Goal: Navigation & Orientation: Understand site structure

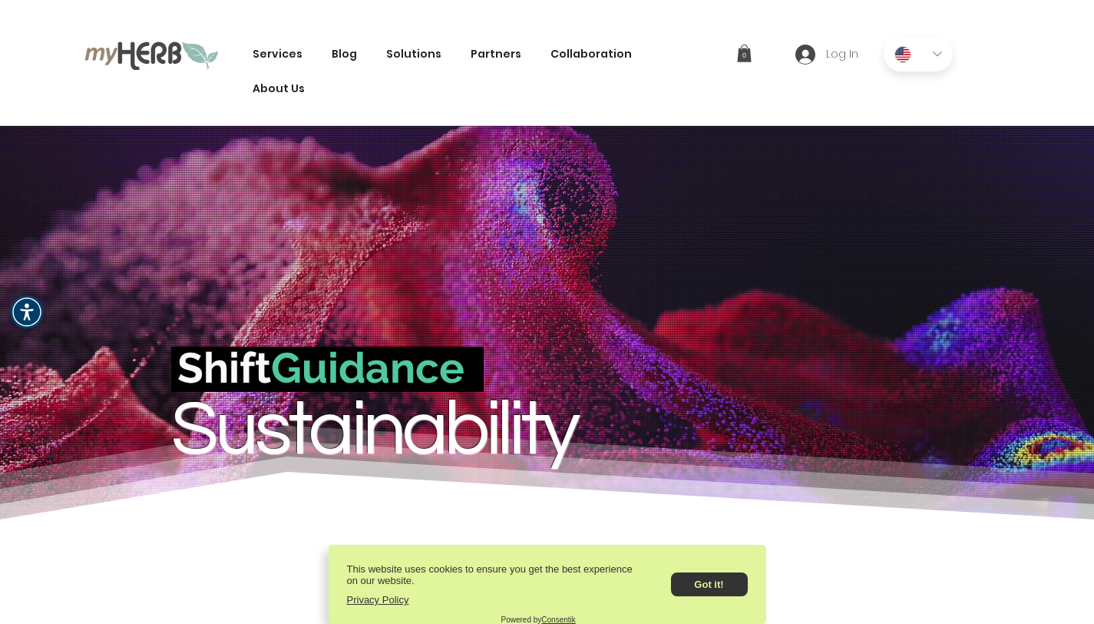
click at [254, 55] on span "Services" at bounding box center [278, 54] width 50 height 16
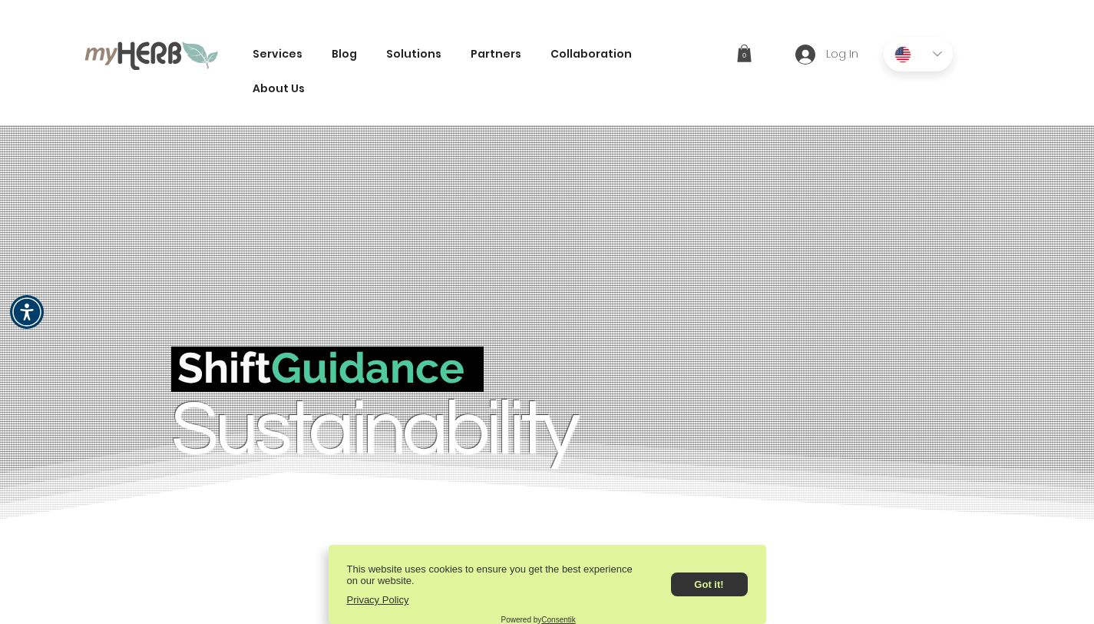
click at [266, 55] on span "Services" at bounding box center [278, 54] width 50 height 16
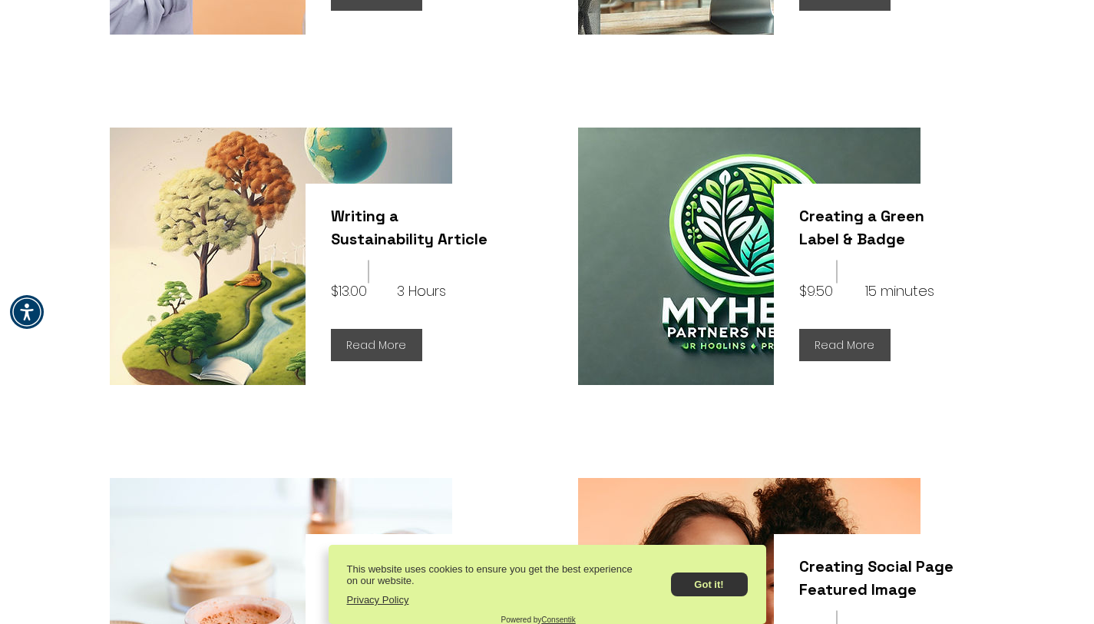
scroll to position [1028, 0]
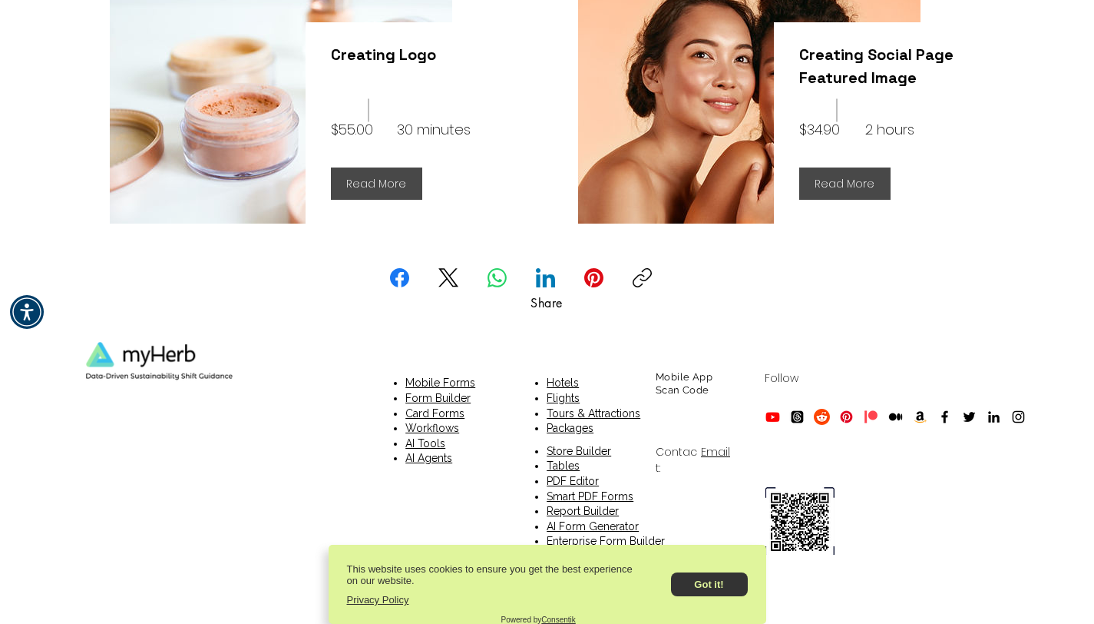
click at [565, 385] on p "Mobile Forms" at bounding box center [490, 383] width 170 height 15
click at [567, 382] on p "Mobile Forms" at bounding box center [490, 383] width 170 height 15
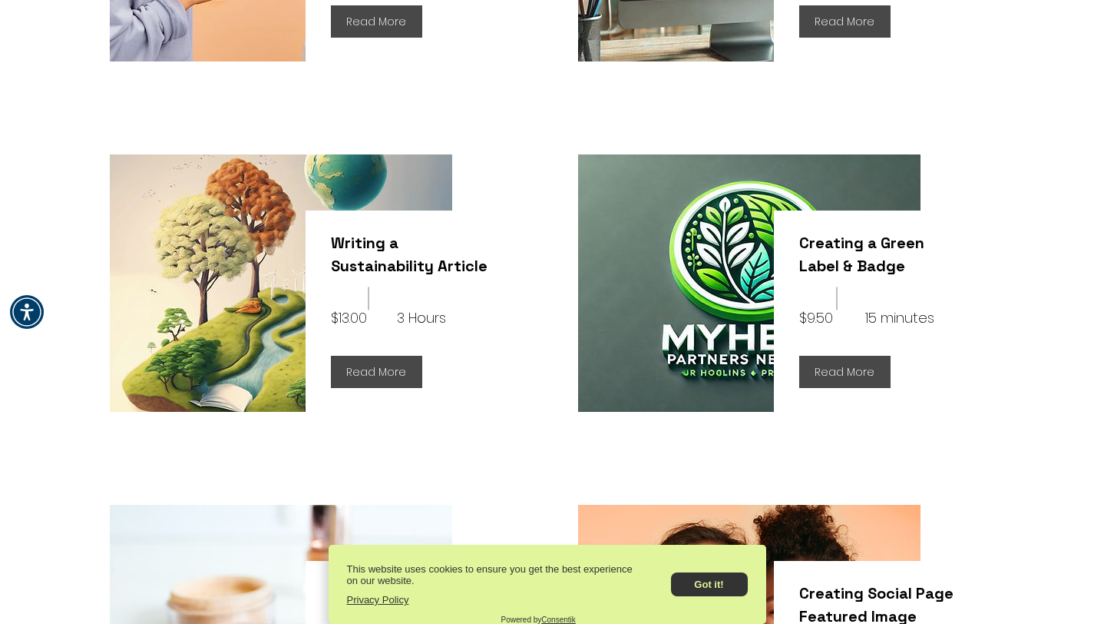
scroll to position [0, 0]
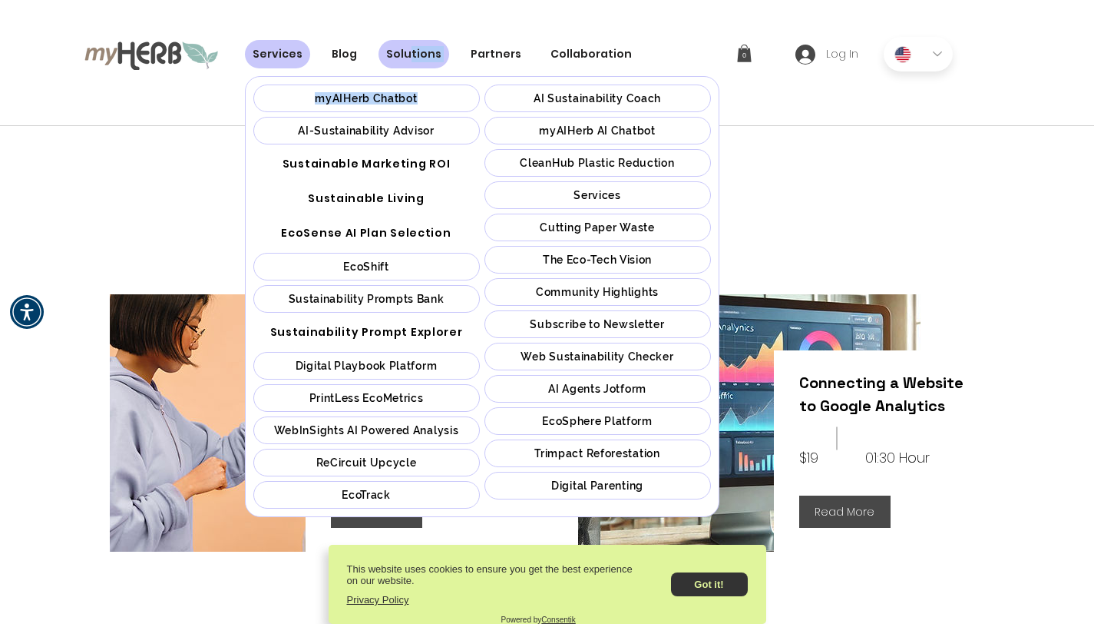
drag, startPoint x: 405, startPoint y: 51, endPoint x: 371, endPoint y: 131, distance: 86.7
click at [372, 71] on li "Solutions myAIHerb Chatbot AI-Sustainability Advisor Sustainable Marketing ROI …" at bounding box center [414, 54] width 84 height 35
click at [367, 237] on span "EcoSense AI Plan Selection" at bounding box center [366, 233] width 170 height 16
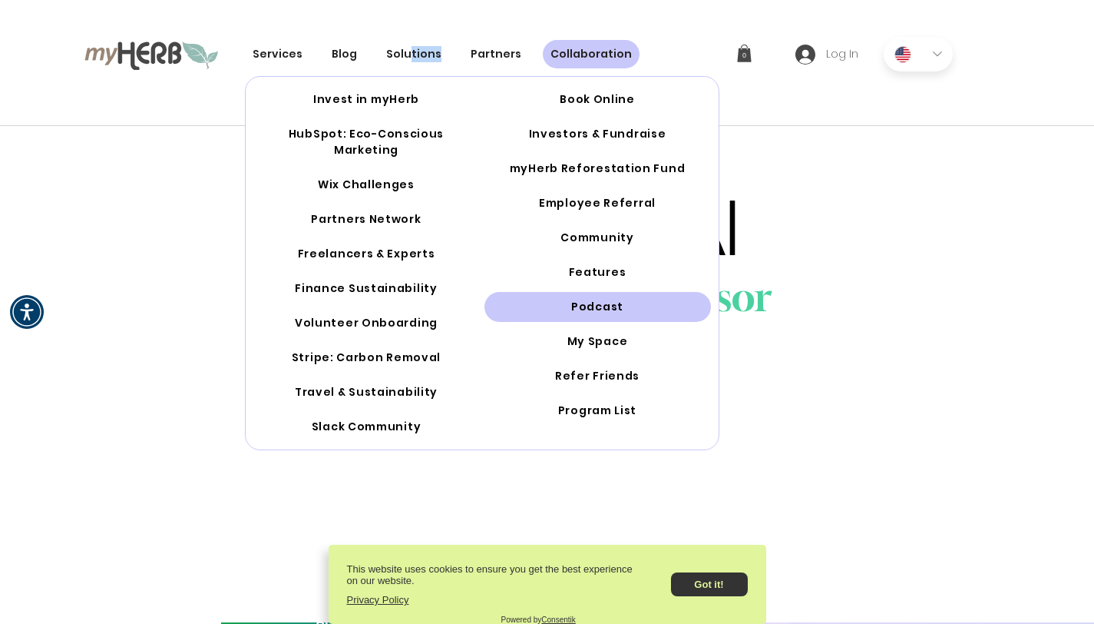
click at [597, 302] on span "Podcast" at bounding box center [597, 307] width 52 height 16
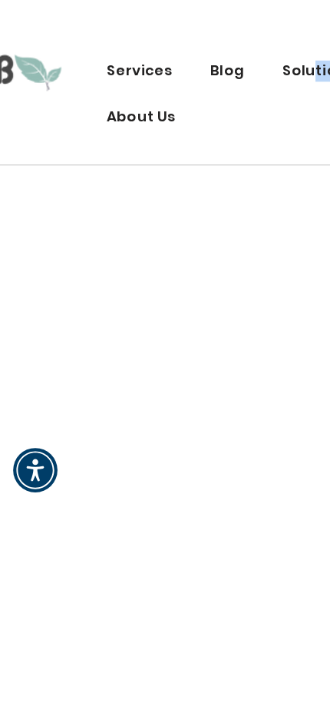
click at [97, 52] on span "Services" at bounding box center [106, 54] width 50 height 16
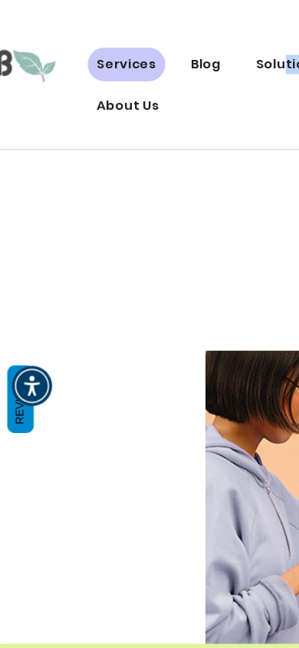
click at [160, 55] on span "Blog" at bounding box center [172, 54] width 25 height 16
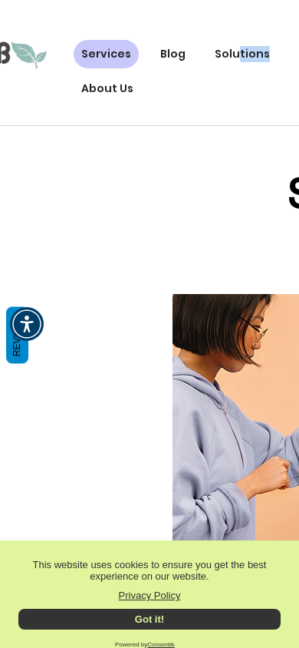
click at [159, 63] on link "Blog" at bounding box center [173, 54] width 41 height 28
click at [163, 58] on span "Blog" at bounding box center [172, 54] width 25 height 16
click at [91, 58] on span "Services" at bounding box center [106, 54] width 50 height 16
click at [160, 56] on span "Blog" at bounding box center [172, 54] width 25 height 16
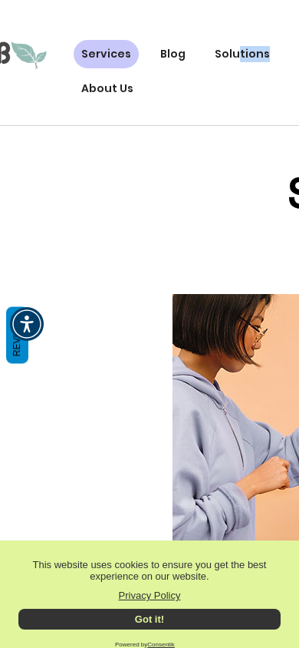
click at [161, 54] on span "Blog" at bounding box center [172, 54] width 25 height 16
click at [161, 53] on span "Blog" at bounding box center [172, 54] width 25 height 16
click at [161, 54] on span "Blog" at bounding box center [172, 54] width 25 height 16
click at [164, 55] on span "Blog" at bounding box center [172, 54] width 25 height 16
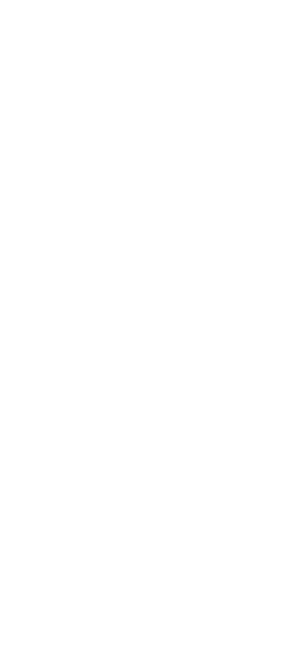
scroll to position [1010, 0]
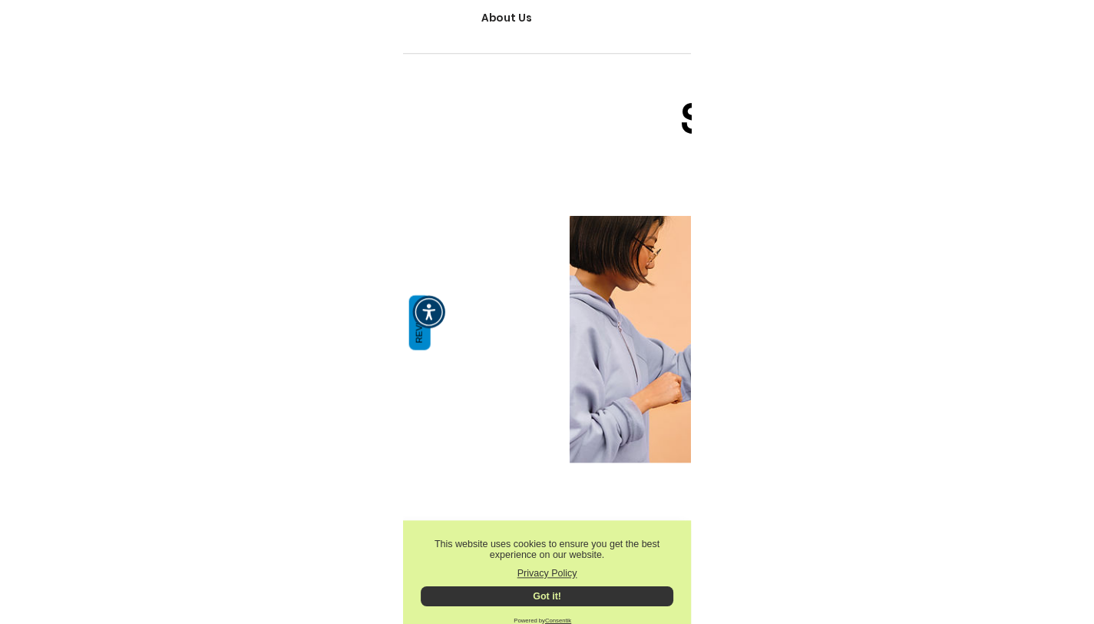
scroll to position [0, 0]
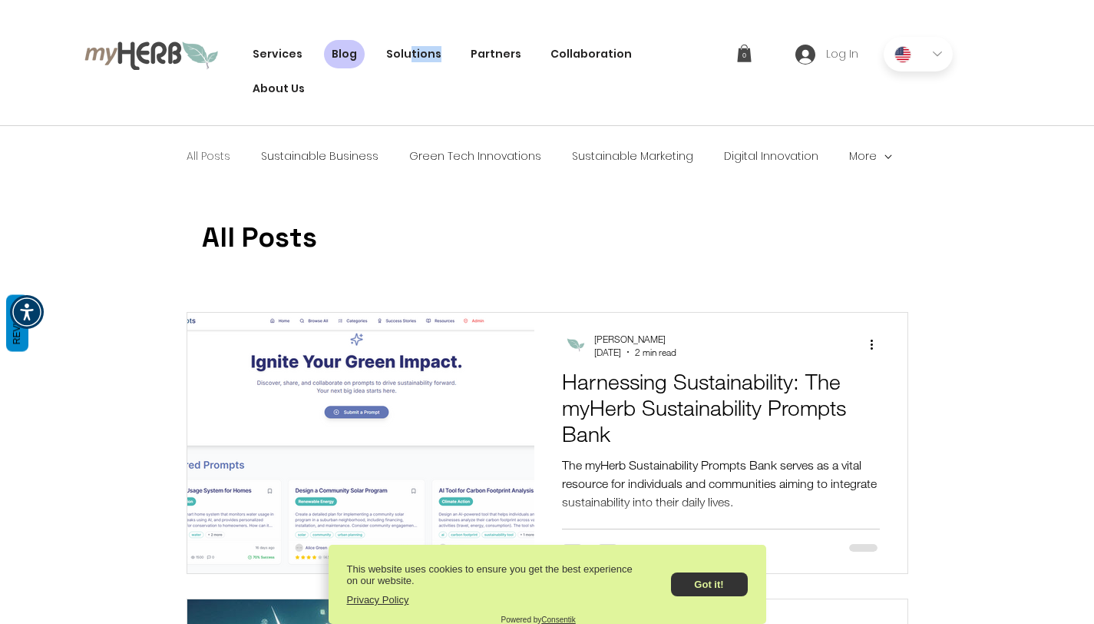
click at [146, 58] on img at bounding box center [151, 54] width 134 height 31
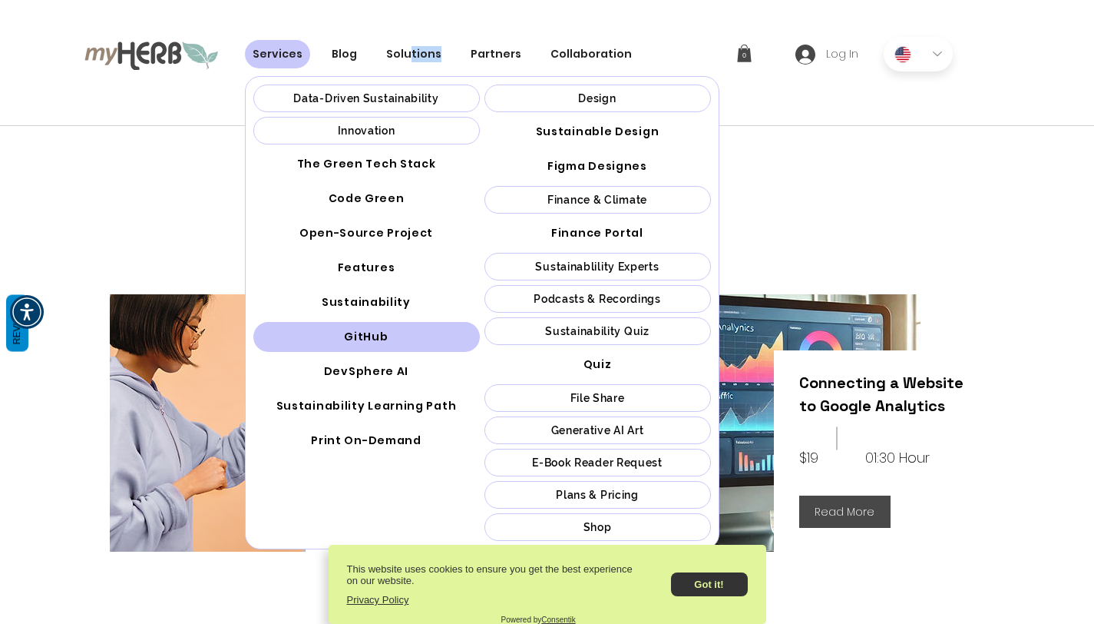
click at [362, 332] on span "GitHub" at bounding box center [366, 337] width 44 height 16
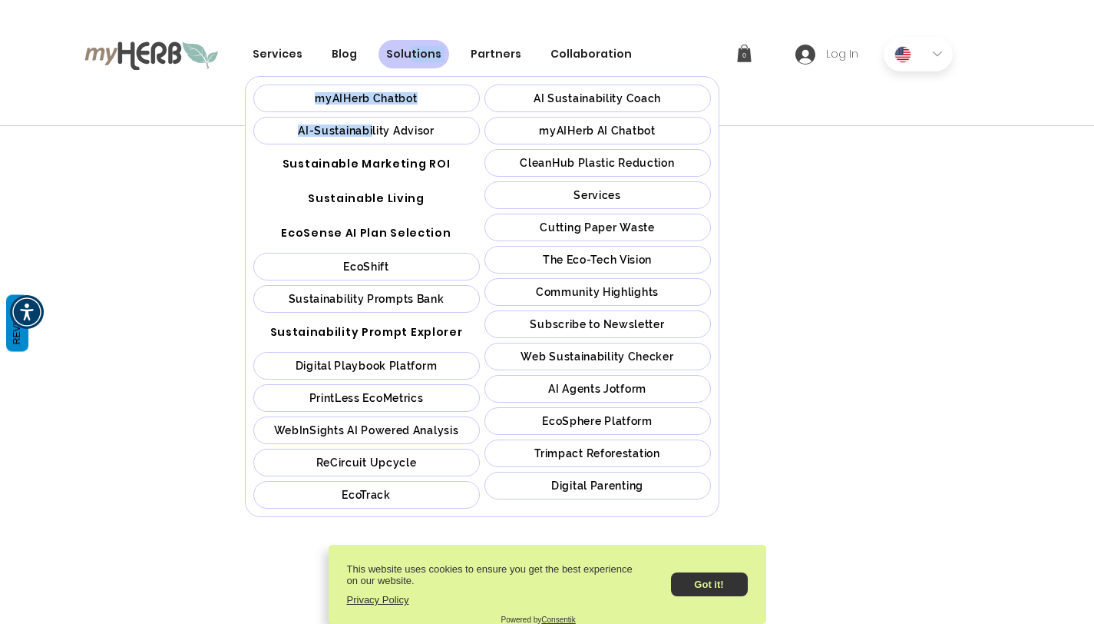
click at [577, 194] on span "Services" at bounding box center [598, 195] width 48 height 12
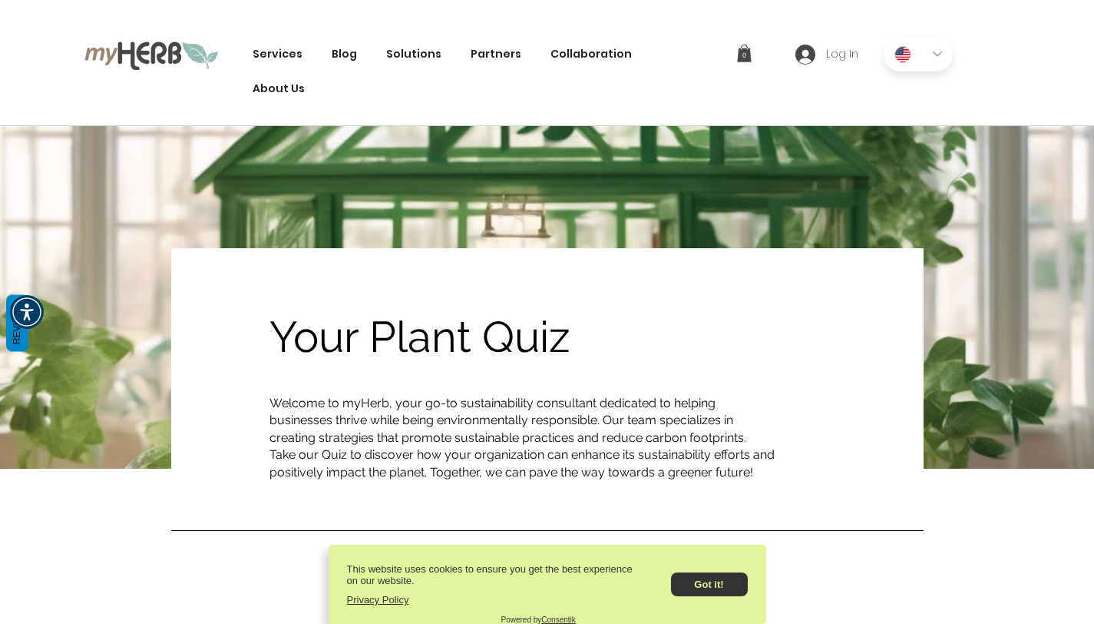
click at [139, 65] on img at bounding box center [151, 54] width 134 height 31
click at [142, 58] on img at bounding box center [151, 54] width 134 height 31
click at [144, 54] on img at bounding box center [151, 54] width 134 height 31
click at [145, 53] on img at bounding box center [151, 54] width 134 height 31
click at [145, 54] on img at bounding box center [151, 54] width 134 height 31
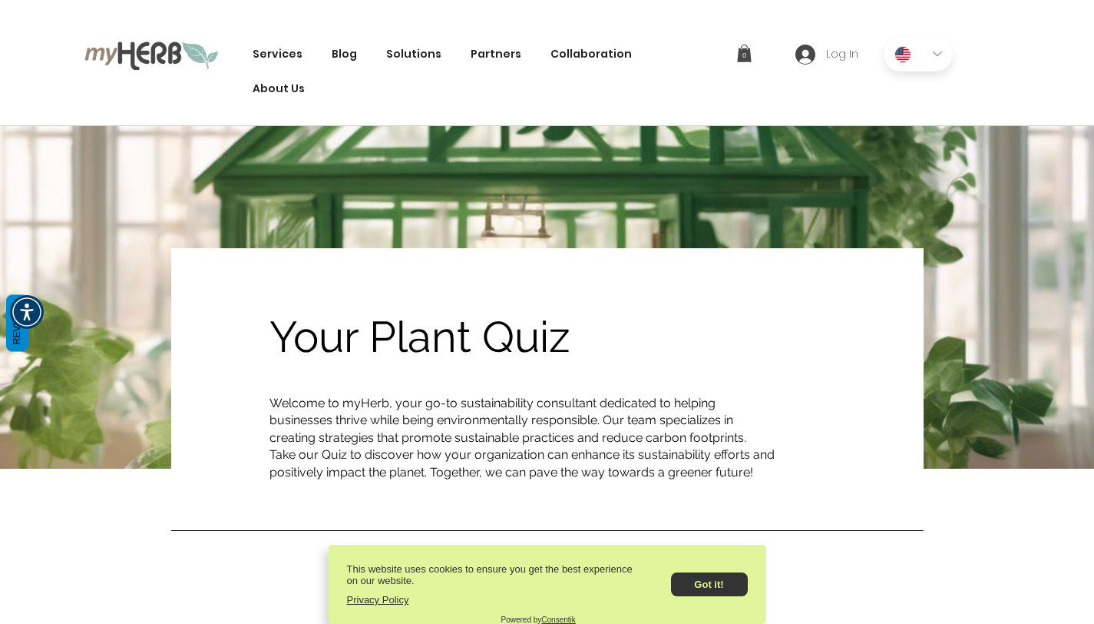
click at [145, 54] on img at bounding box center [151, 54] width 134 height 31
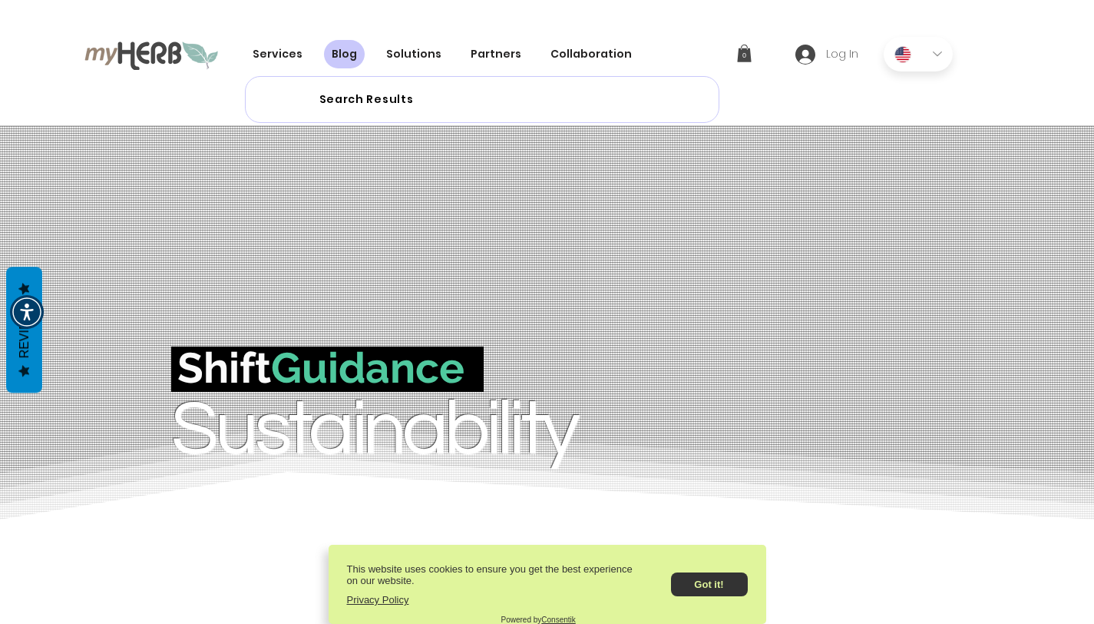
click at [348, 57] on span "Blog" at bounding box center [344, 54] width 25 height 16
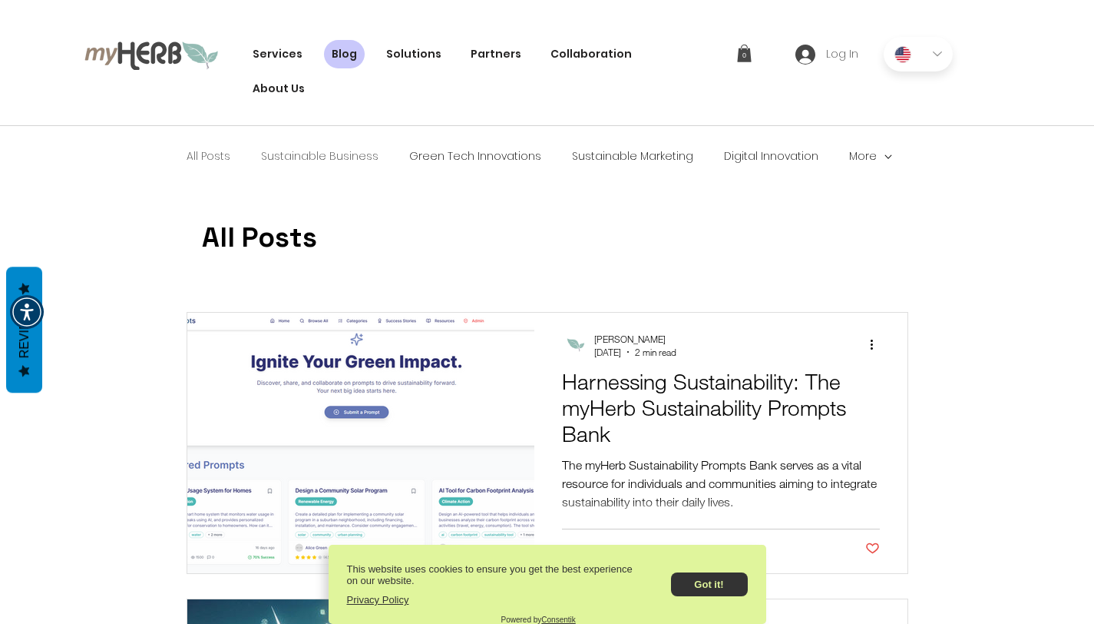
click at [296, 154] on link "Sustainable Business" at bounding box center [319, 156] width 117 height 15
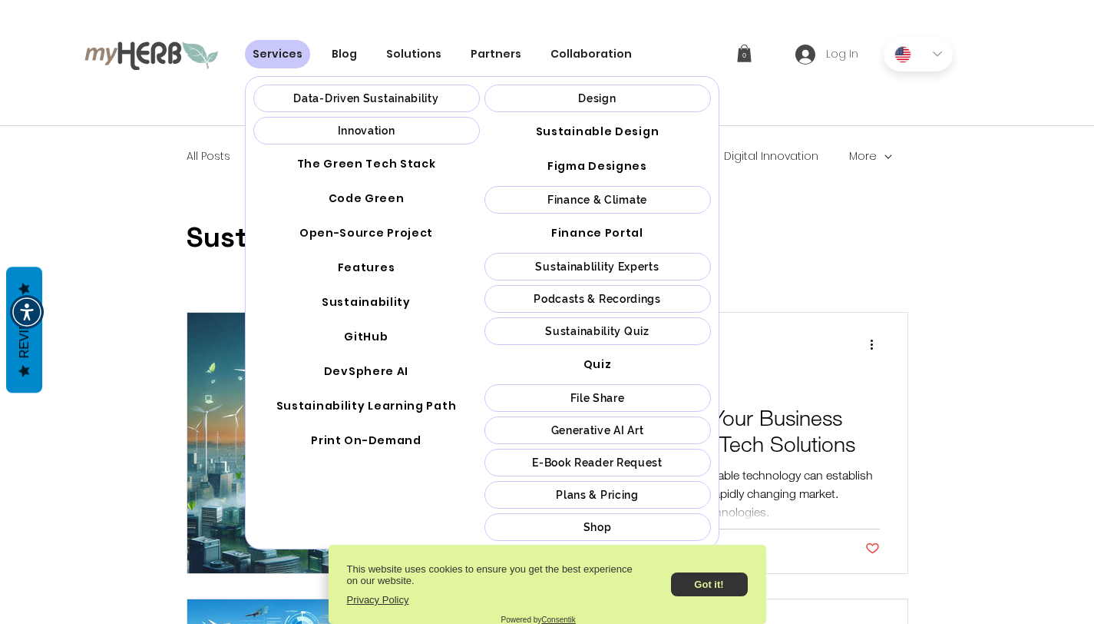
click at [293, 55] on span "Services" at bounding box center [278, 54] width 50 height 16
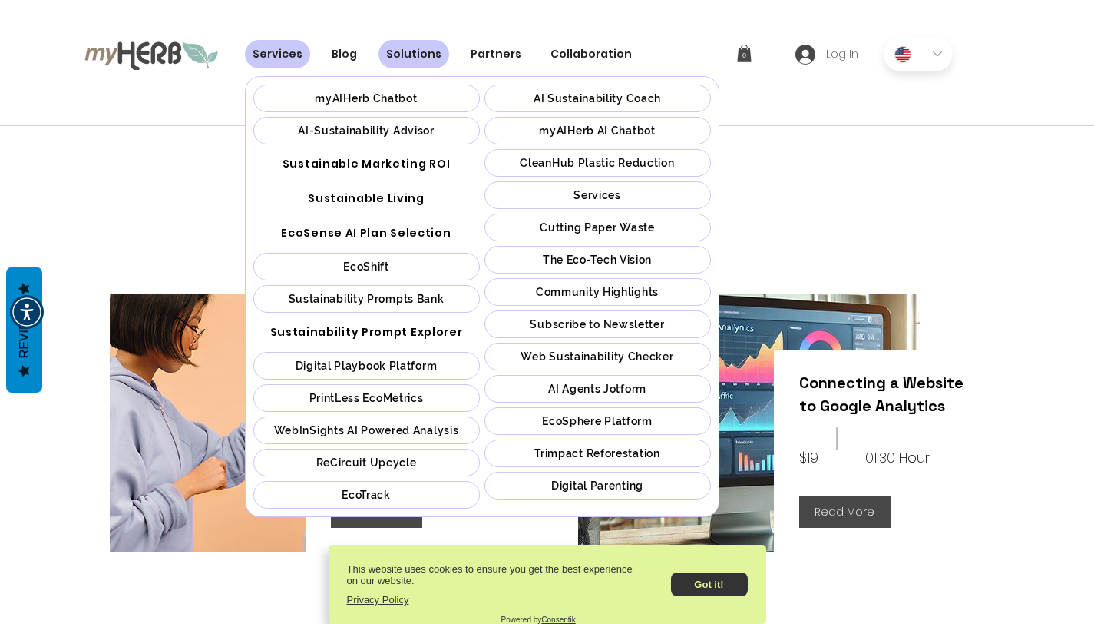
click at [405, 59] on span "Solutions" at bounding box center [413, 54] width 55 height 16
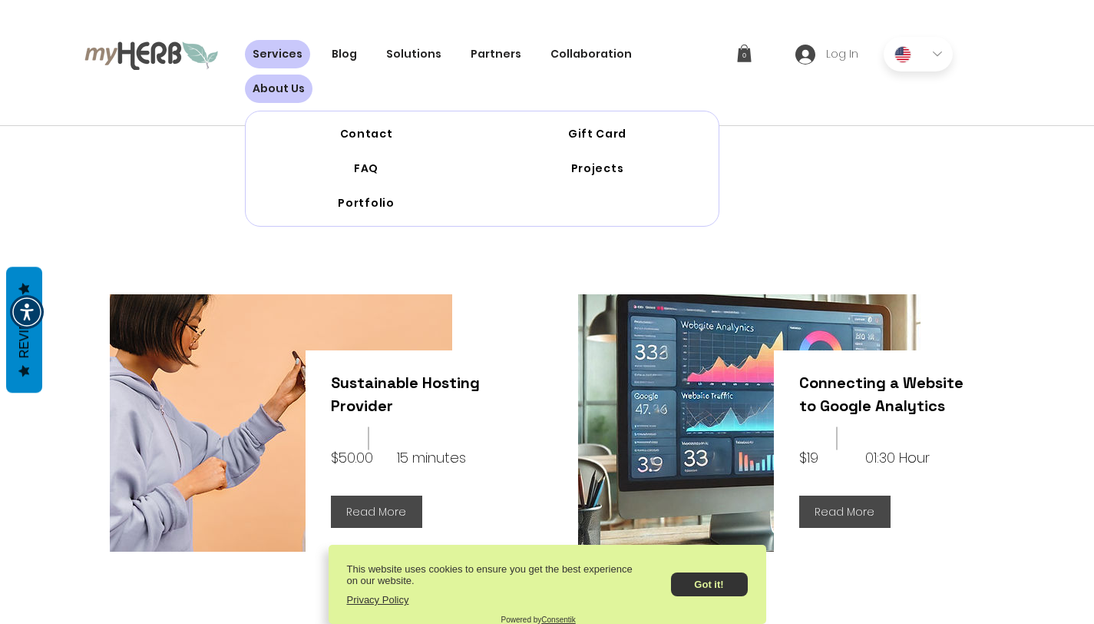
click at [313, 74] on link "About Us" at bounding box center [279, 88] width 68 height 28
click at [305, 81] on span "About Us" at bounding box center [279, 89] width 52 height 16
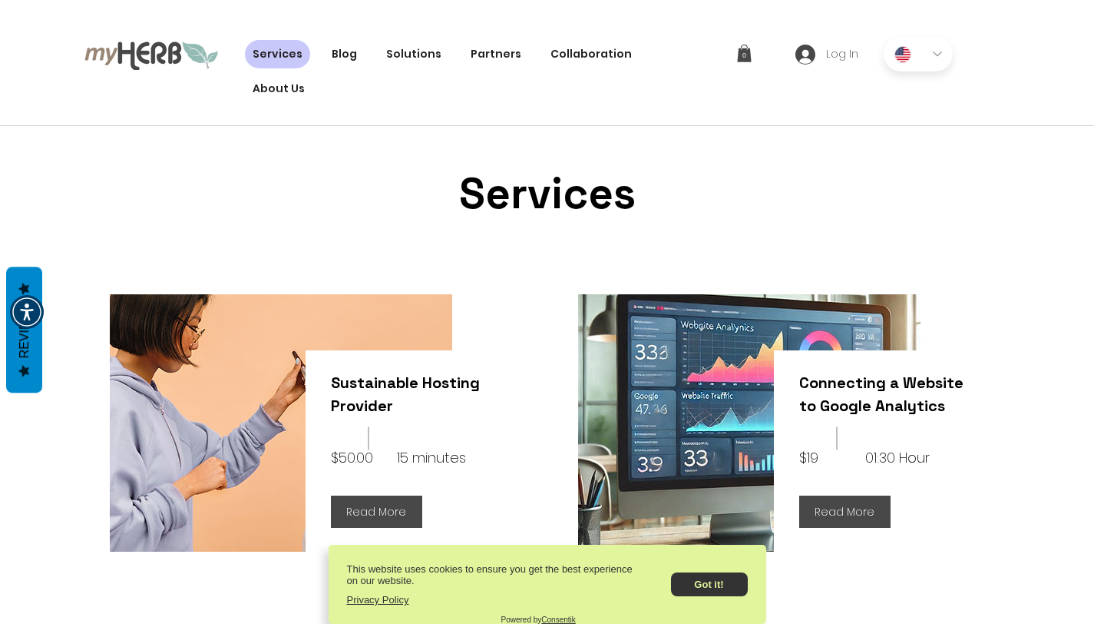
click at [305, 81] on span "About Us" at bounding box center [279, 89] width 52 height 16
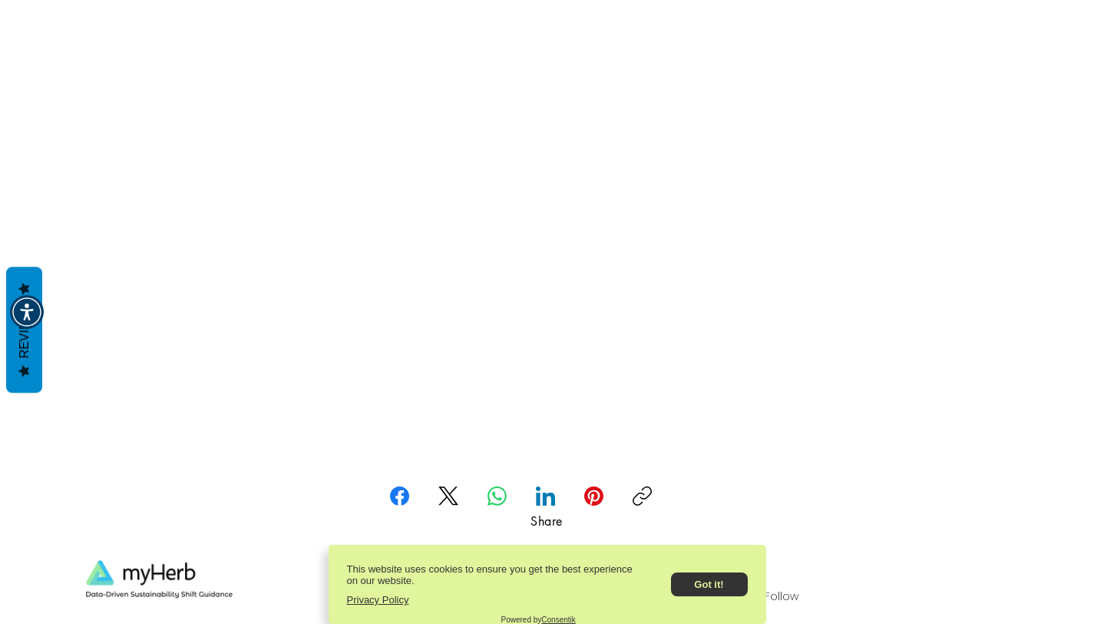
scroll to position [2361, 0]
